Goal: Task Accomplishment & Management: Use online tool/utility

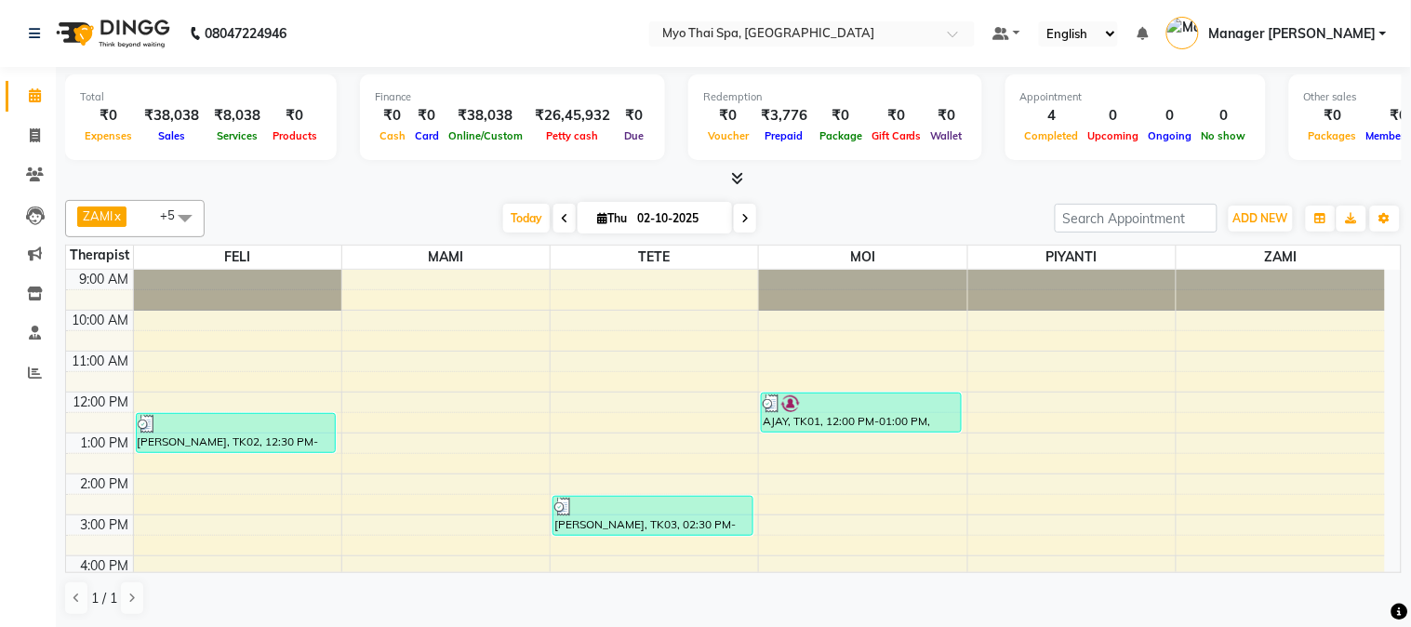
scroll to position [169, 0]
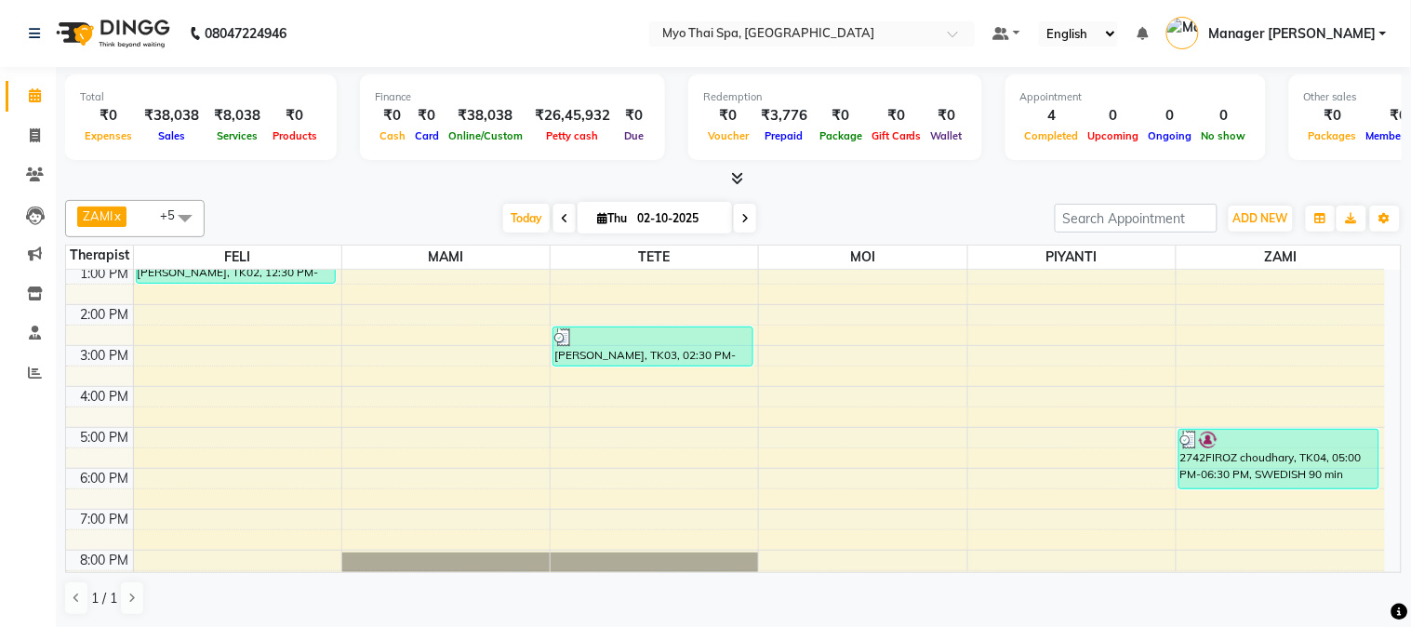
click at [741, 223] on icon at bounding box center [744, 218] width 7 height 11
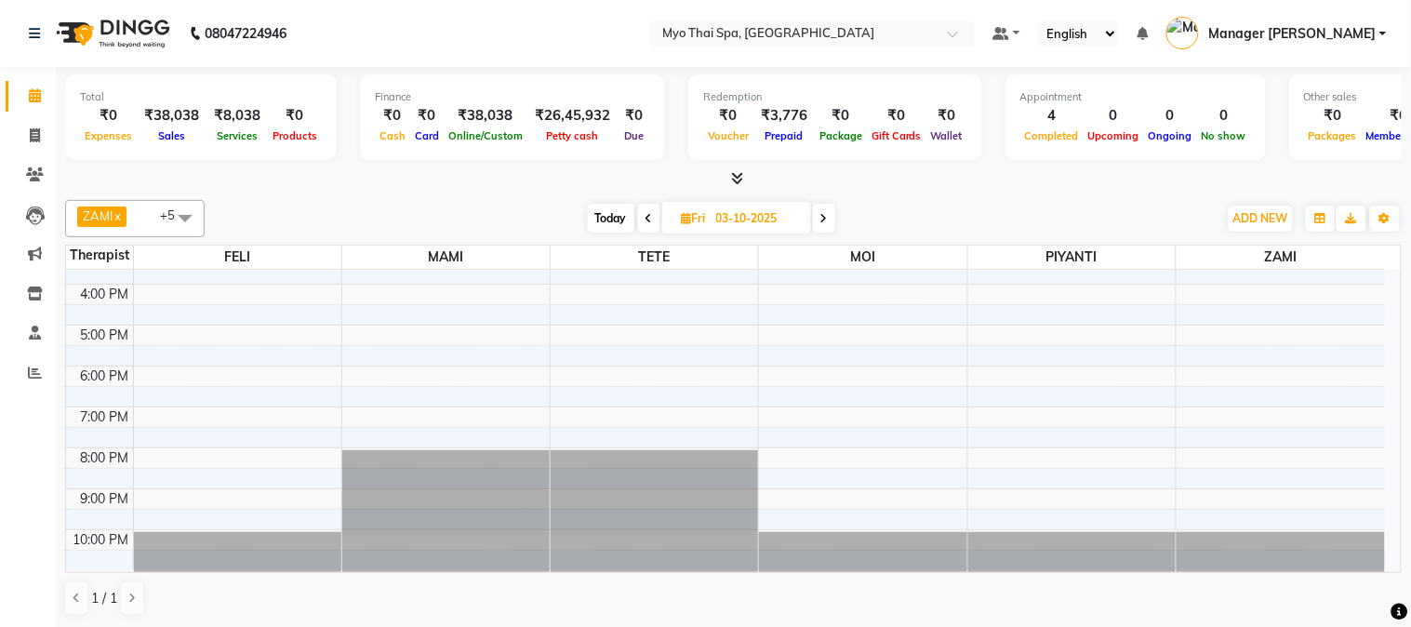
scroll to position [0, 0]
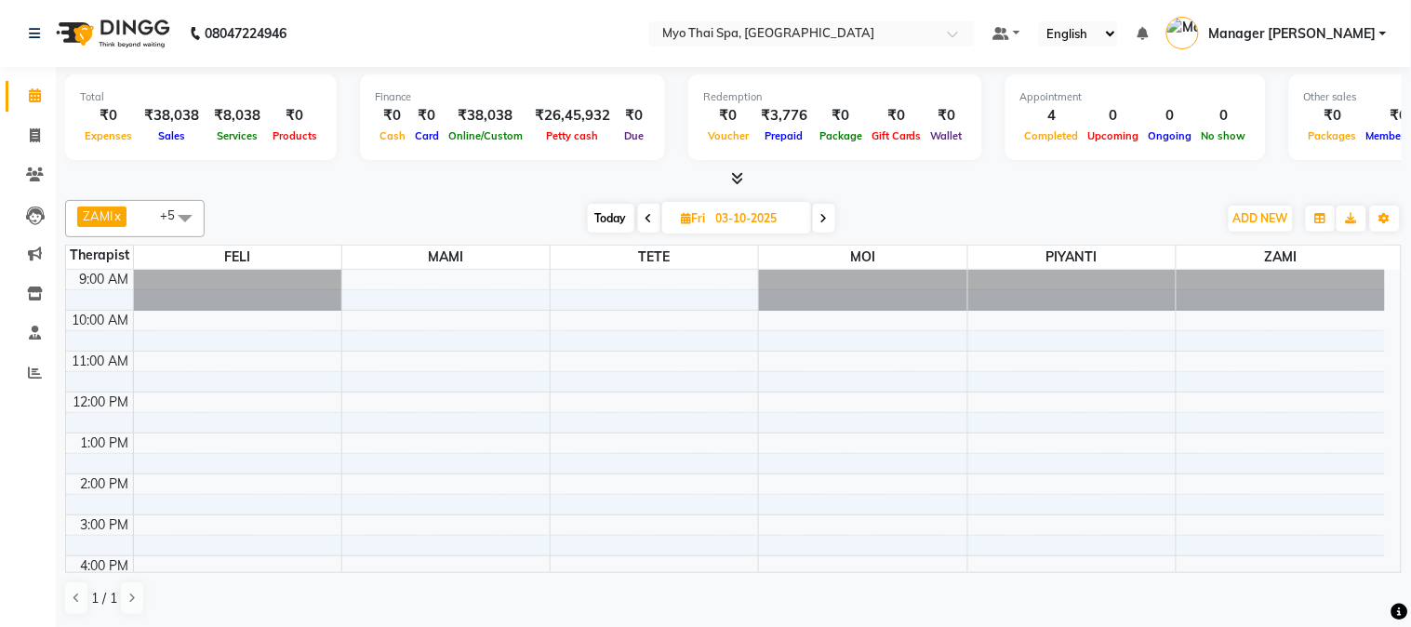
click at [646, 216] on icon at bounding box center [649, 218] width 7 height 11
type input "02-10-2025"
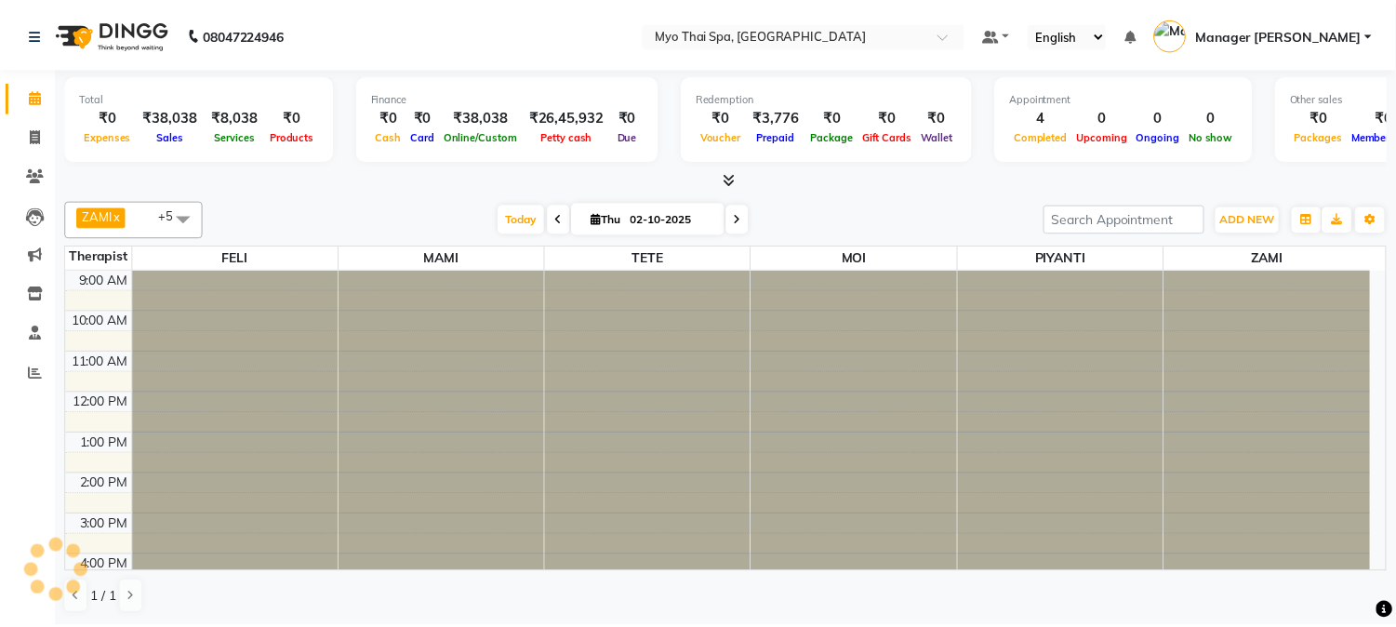
scroll to position [272, 0]
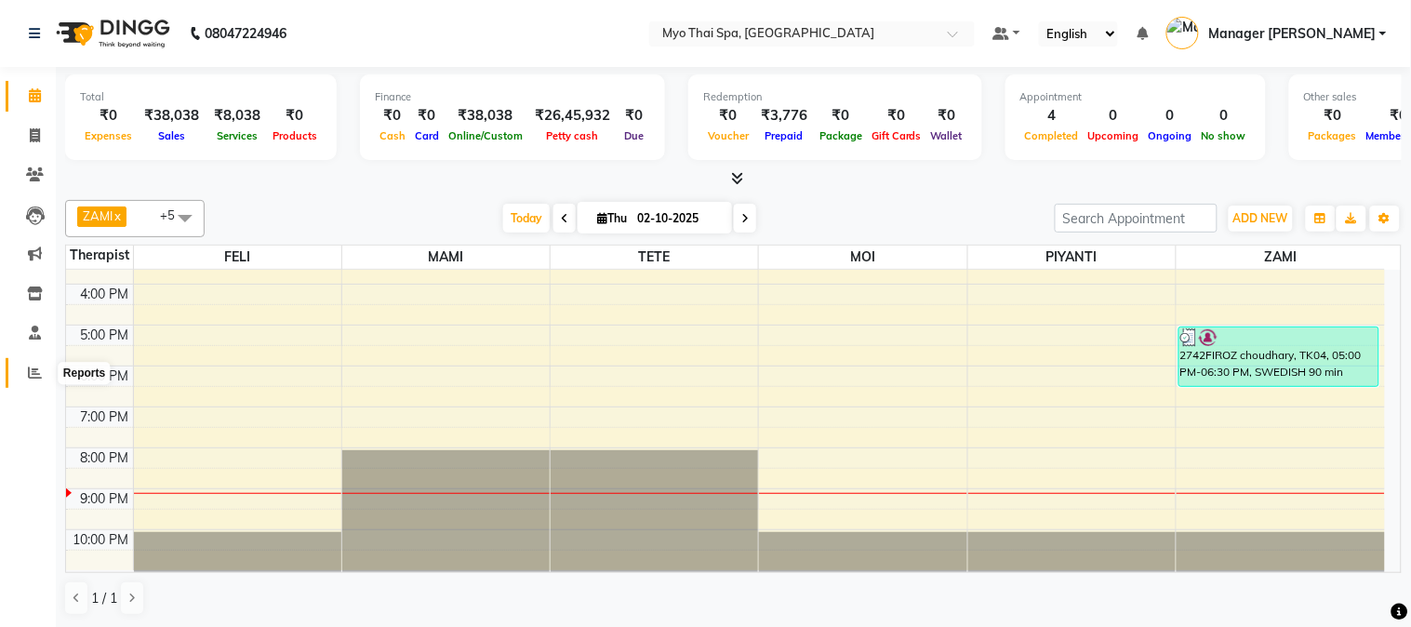
click at [28, 366] on icon at bounding box center [35, 373] width 14 height 14
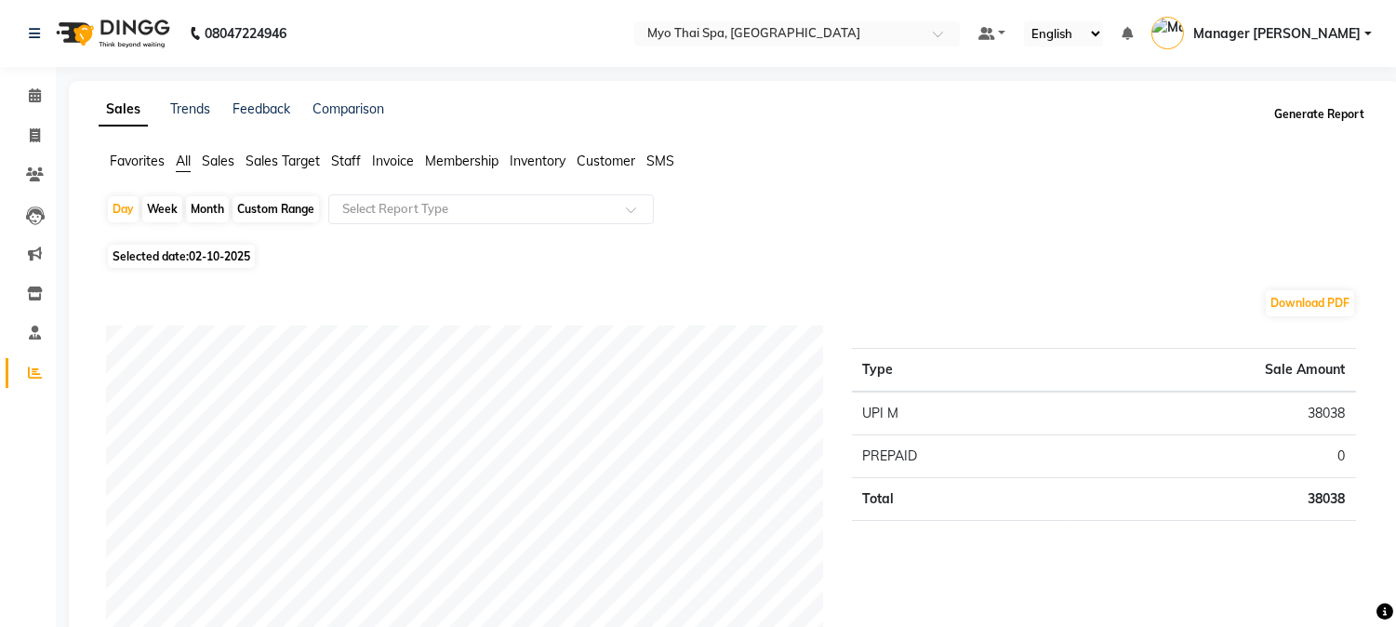
click at [1326, 113] on button "Generate Report" at bounding box center [1320, 114] width 100 height 26
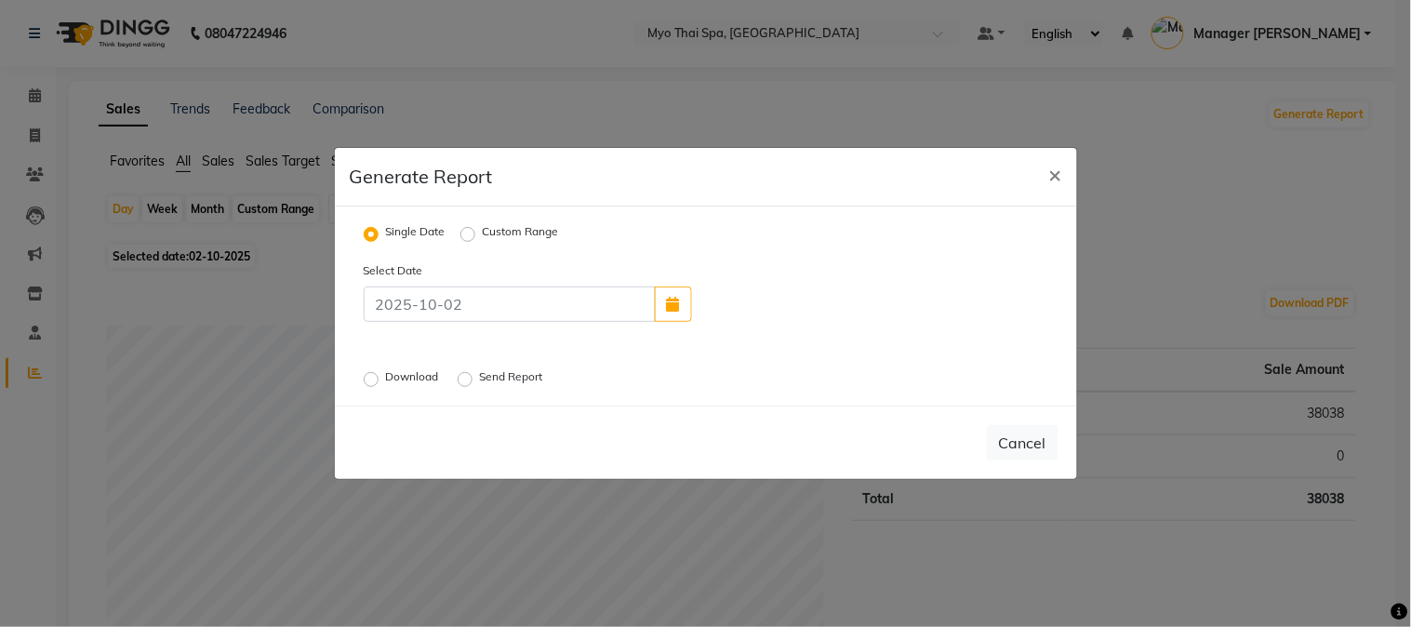
click at [386, 376] on label "Download" at bounding box center [414, 379] width 57 height 22
click at [367, 376] on input "Download" at bounding box center [373, 379] width 13 height 13
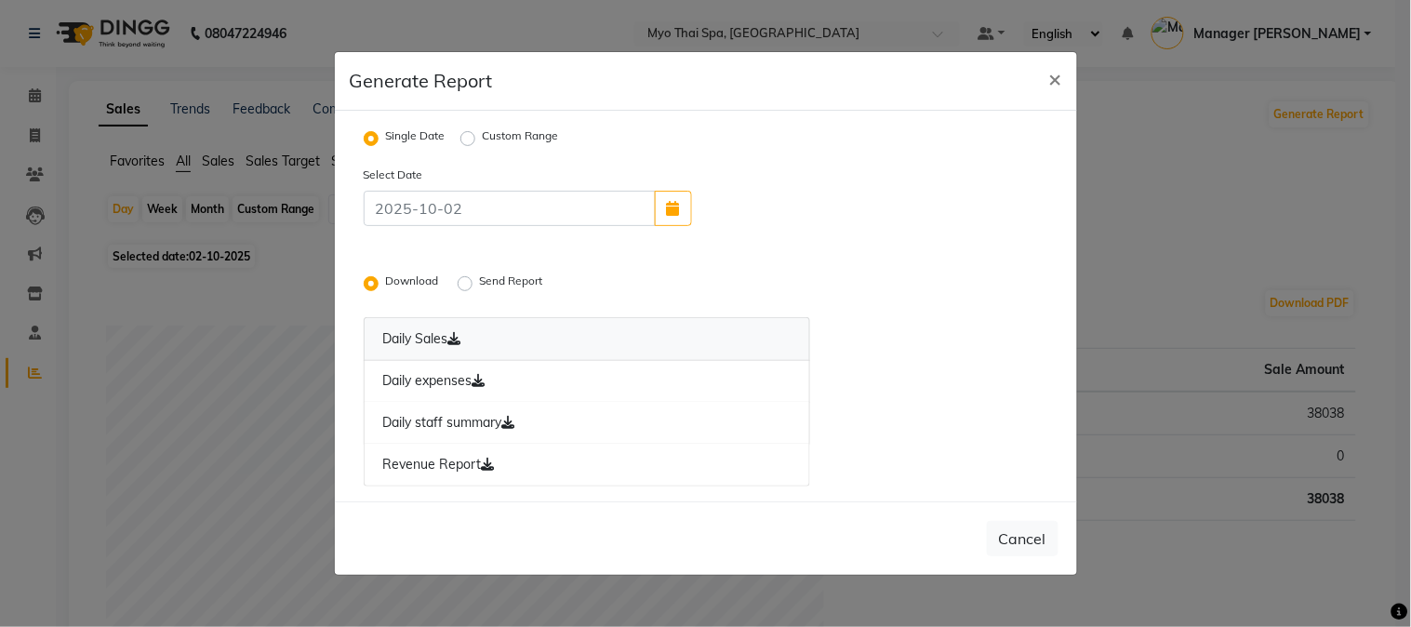
click at [421, 338] on link "Daily Sales" at bounding box center [587, 339] width 447 height 44
click at [1060, 74] on span "×" at bounding box center [1055, 78] width 13 height 28
radio input "false"
